Goal: Information Seeking & Learning: Learn about a topic

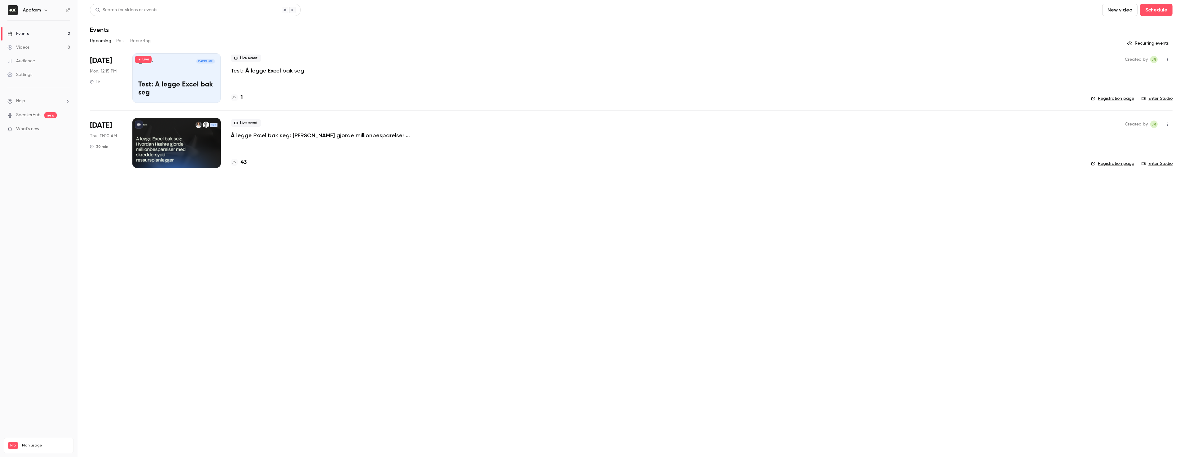
click at [28, 47] on div "Videos" at bounding box center [18, 47] width 22 height 6
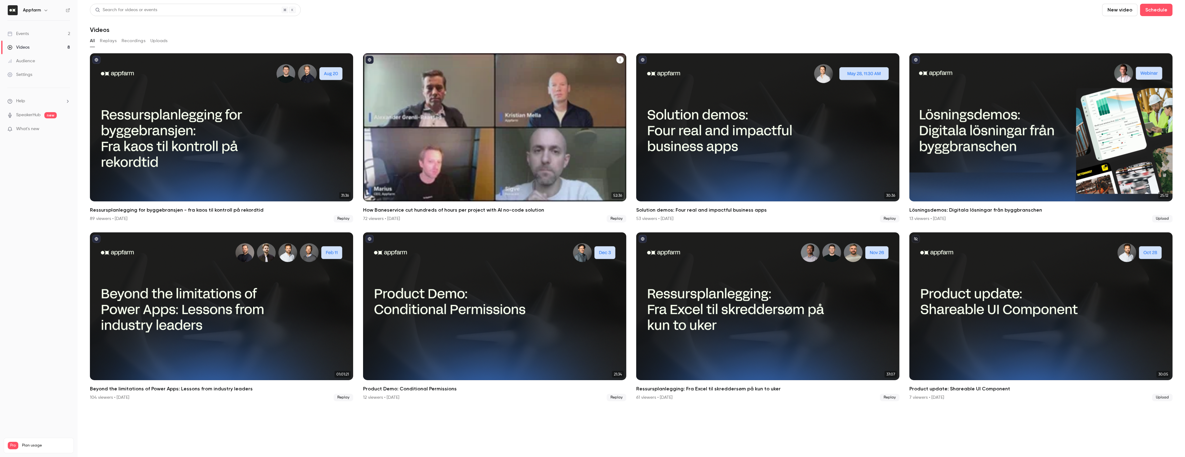
click at [510, 150] on div "How Baneservice cut hundreds of hours per project with AI no-code solution" at bounding box center [494, 127] width 263 height 148
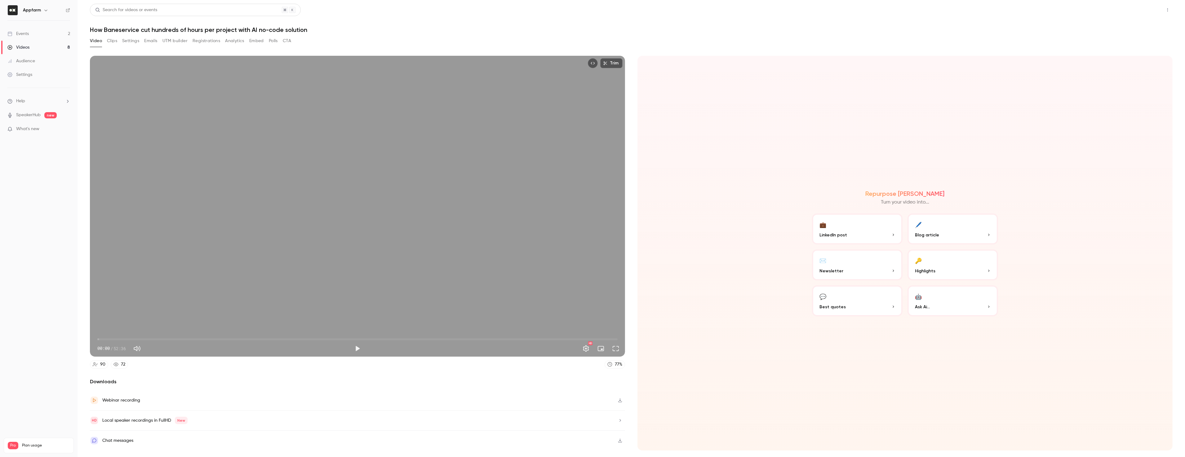
click at [1151, 11] on button "Share" at bounding box center [1146, 10] width 25 height 12
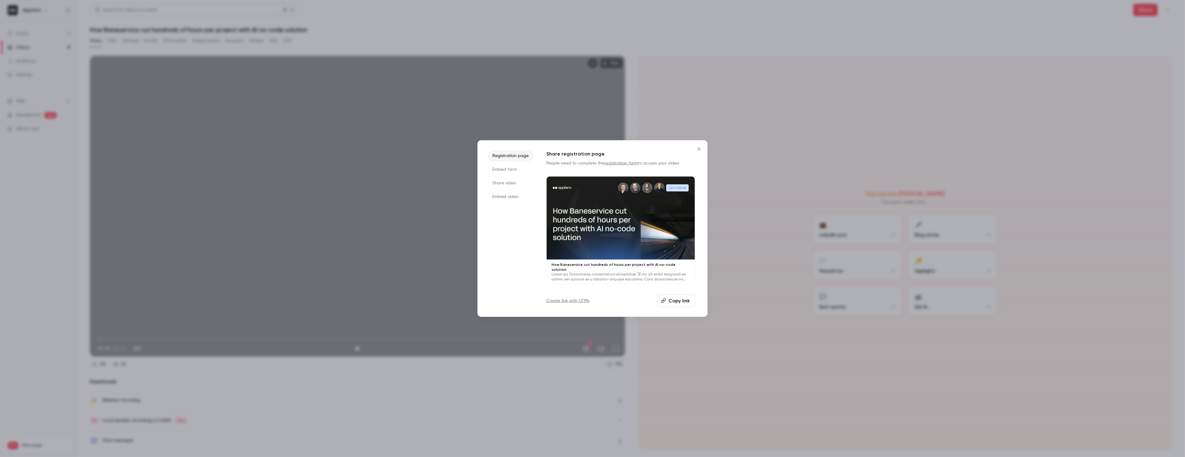
click at [684, 300] on button "Copy link" at bounding box center [676, 301] width 38 height 12
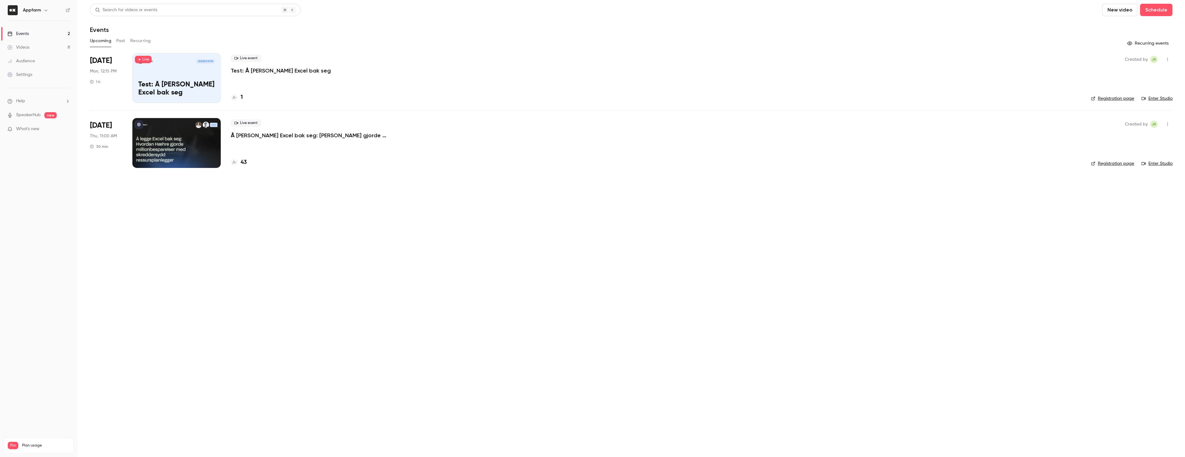
click at [33, 114] on link "SpeakerHub" at bounding box center [28, 115] width 25 height 7
click at [30, 116] on link "SpeakerHub" at bounding box center [28, 115] width 25 height 7
click at [29, 45] on div "Videos" at bounding box center [18, 47] width 22 height 6
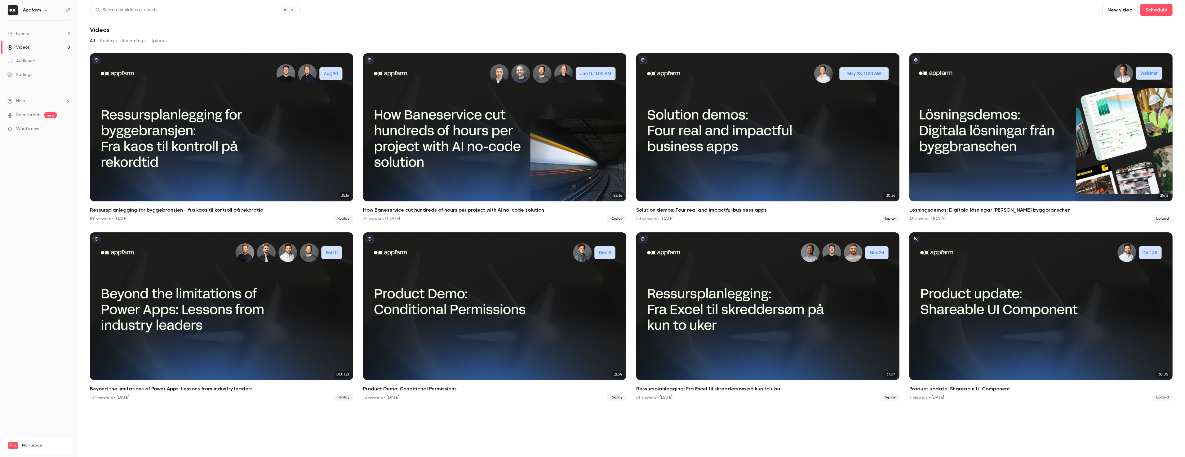
click at [24, 31] on div "Events" at bounding box center [17, 34] width 21 height 6
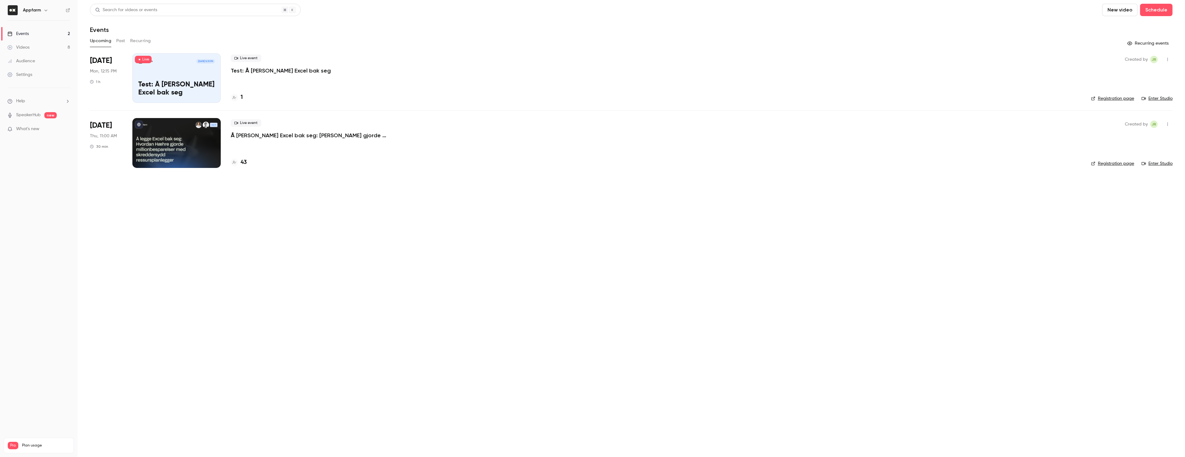
click at [246, 162] on h4 "43" at bounding box center [244, 162] width 6 height 8
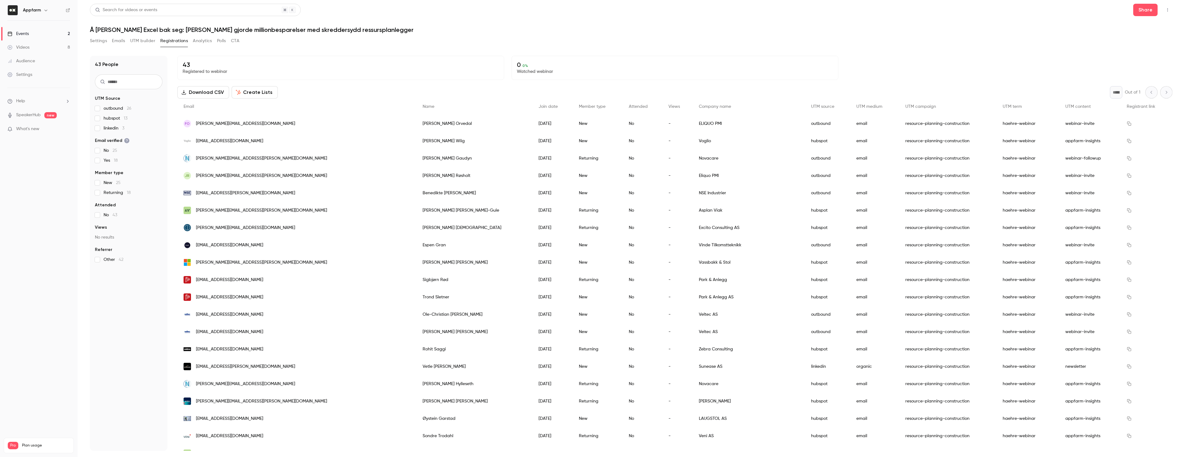
click at [26, 31] on div "Events" at bounding box center [17, 34] width 21 height 6
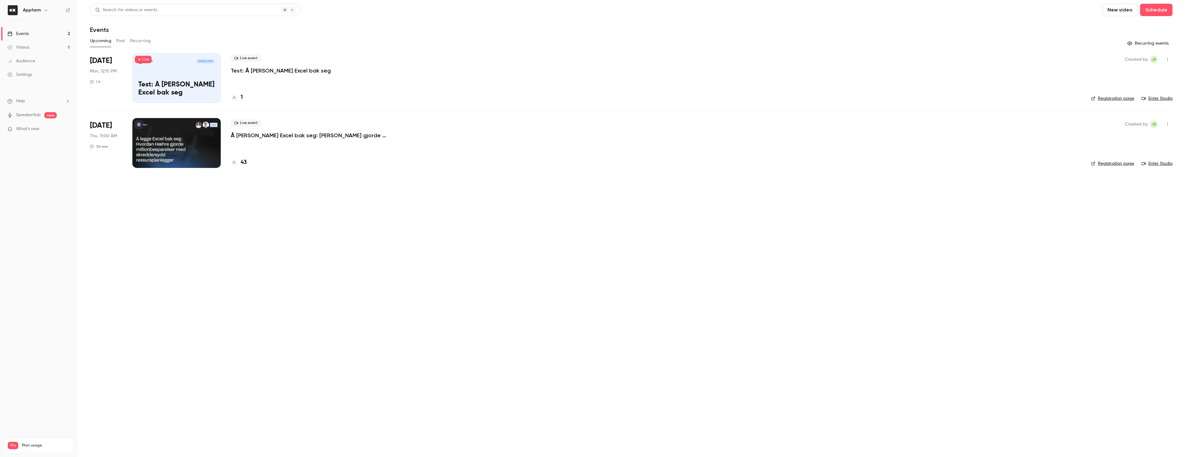
click at [235, 211] on main "Search for videos or events New video Schedule Events Upcoming Past Recurring R…" at bounding box center [632, 228] width 1108 height 457
click at [264, 234] on main "Search for videos or events New video Schedule Events Upcoming Past Recurring R…" at bounding box center [632, 228] width 1108 height 457
click at [30, 132] on span "What's new" at bounding box center [27, 129] width 23 height 7
click at [265, 259] on div at bounding box center [592, 228] width 1185 height 457
